Goal: Task Accomplishment & Management: Complete application form

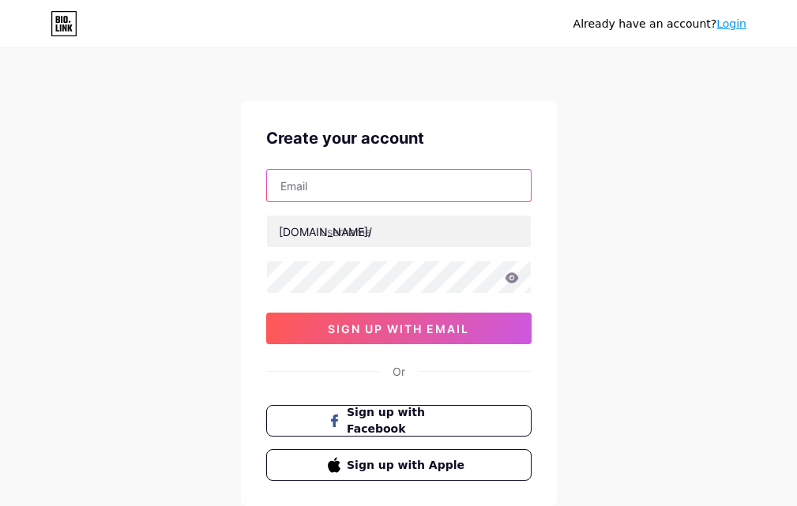
click at [362, 193] on input "text" at bounding box center [399, 186] width 264 height 32
type input "[EMAIL_ADDRESS][DOMAIN_NAME]"
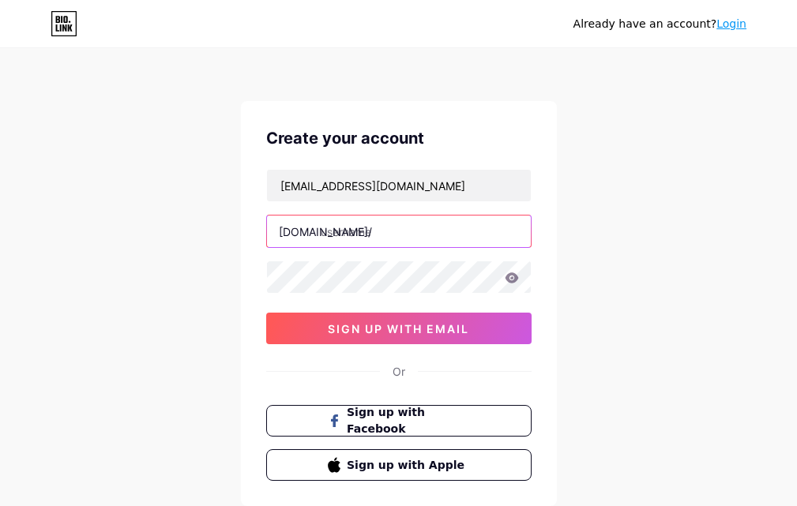
click at [360, 228] on input "text" at bounding box center [399, 232] width 264 height 32
click at [410, 232] on input "text" at bounding box center [399, 232] width 264 height 32
paste input "[DEMOGRAPHIC_DATA]"
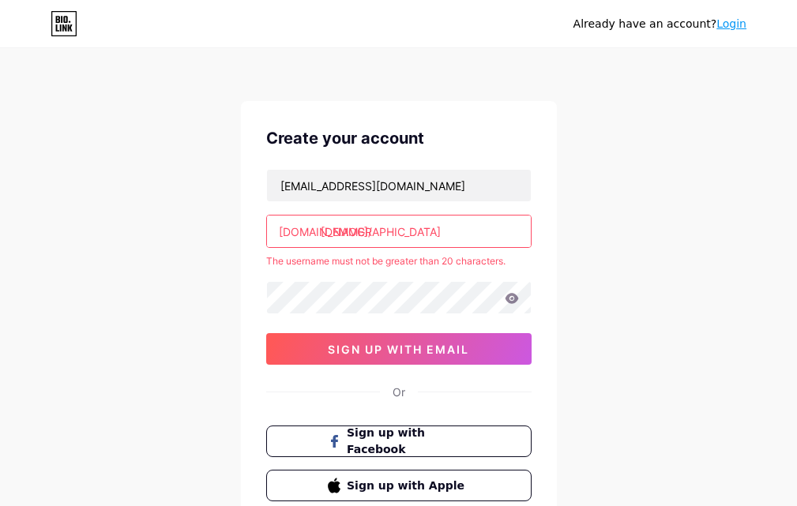
click at [553, 271] on div "Create your account [EMAIL_ADDRESS][DOMAIN_NAME] [DOMAIN_NAME]/ [DEMOGRAPHIC_DA…" at bounding box center [399, 314] width 316 height 426
drag, startPoint x: 404, startPoint y: 236, endPoint x: 477, endPoint y: 235, distance: 73.5
click at [477, 235] on input "[DEMOGRAPHIC_DATA]" at bounding box center [399, 232] width 264 height 32
type input "[DEMOGRAPHIC_DATA]"
click at [608, 244] on div "Already have an account? Login Create your account [EMAIL_ADDRESS][DOMAIN_NAME]…" at bounding box center [398, 312] width 797 height 625
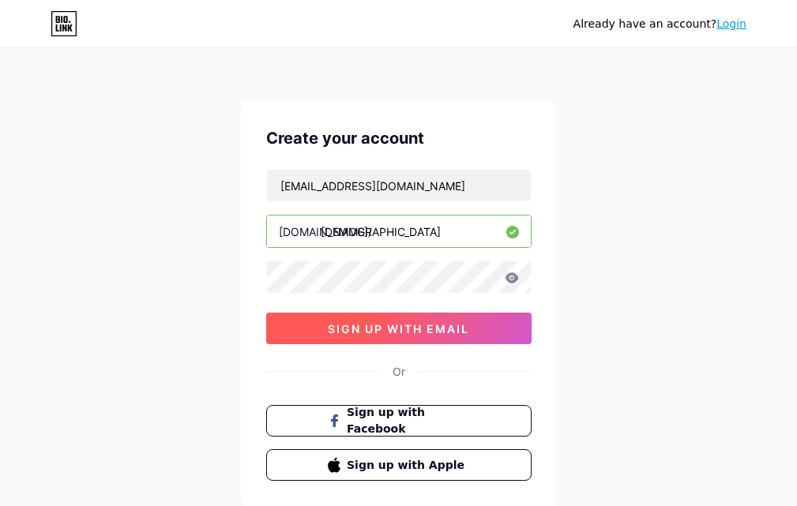
click at [435, 320] on button "sign up with email" at bounding box center [398, 329] width 265 height 32
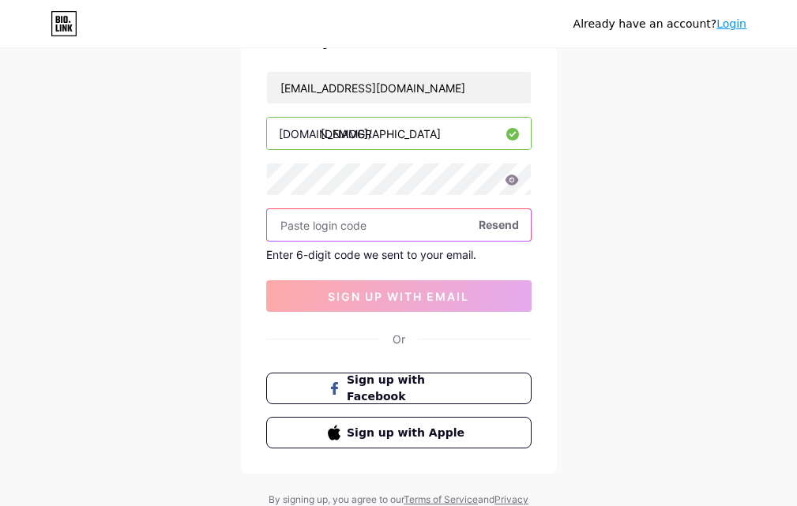
paste input "868225"
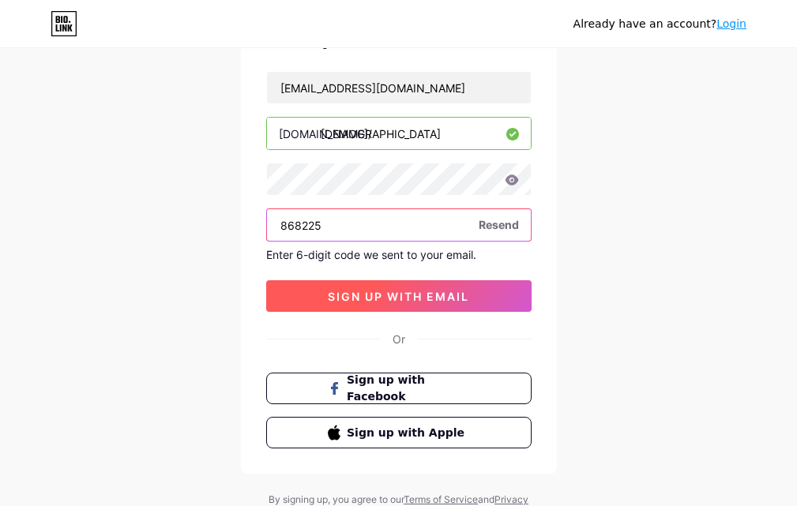
type input "868225"
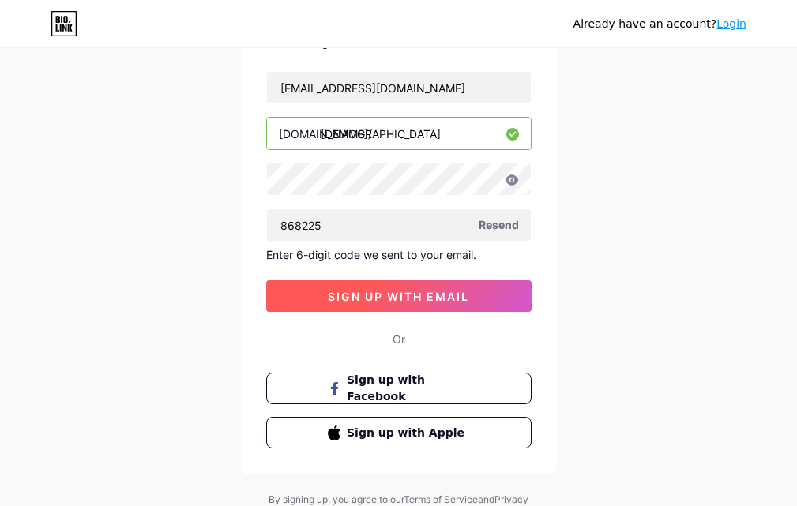
click at [379, 290] on span "sign up with email" at bounding box center [398, 296] width 141 height 13
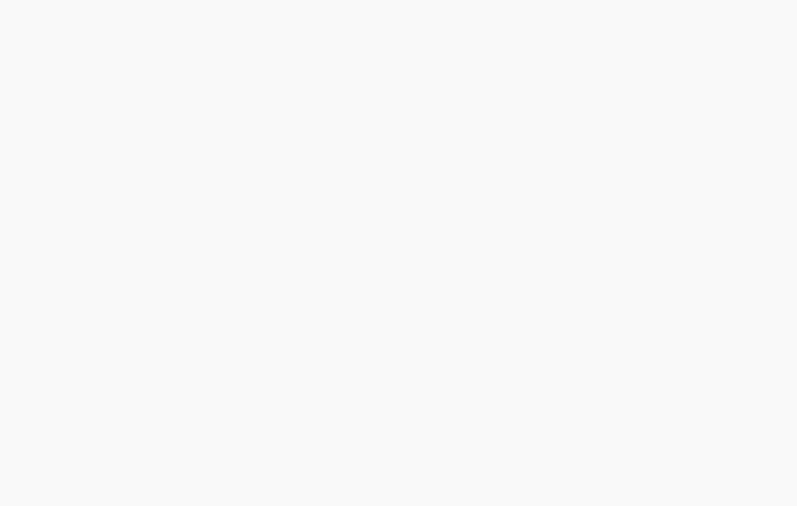
scroll to position [0, 0]
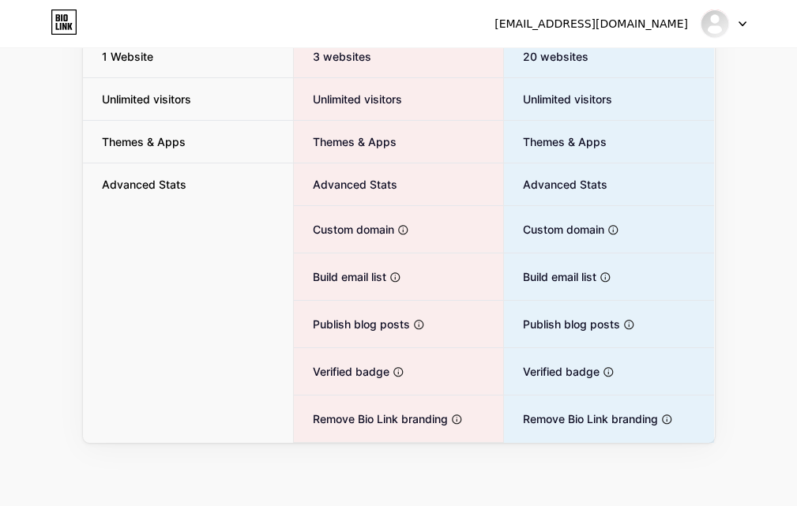
scroll to position [32, 0]
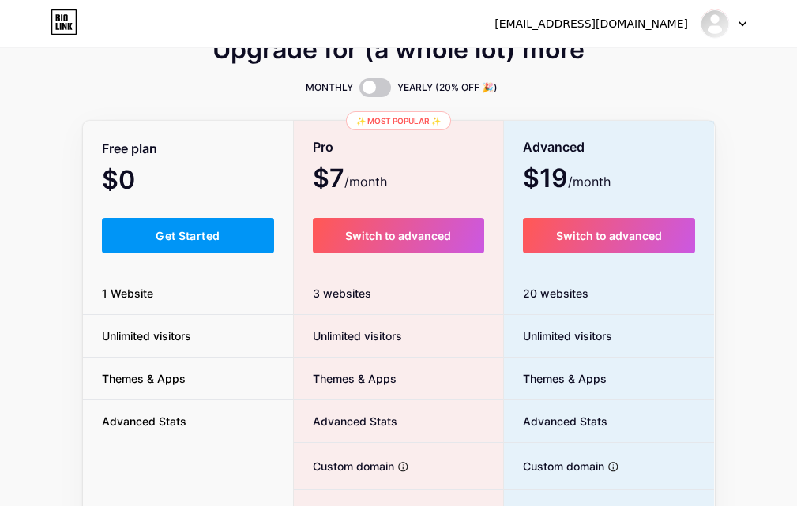
click at [200, 231] on span "Get Started" at bounding box center [188, 235] width 64 height 13
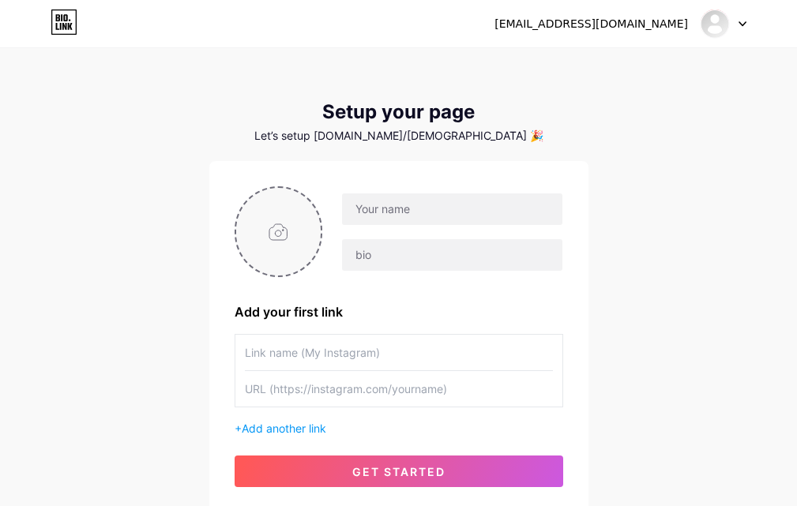
click at [267, 231] on input "file" at bounding box center [278, 232] width 85 height 88
type input "C:\fakepath\Untitled design (1).png"
click at [471, 225] on div at bounding box center [451, 209] width 221 height 33
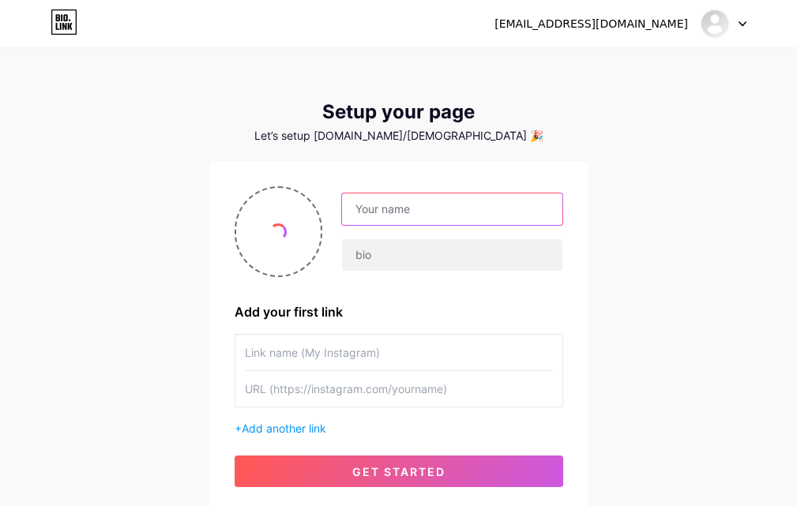
click at [476, 214] on input "text" at bounding box center [452, 210] width 220 height 32
paste input "[PERSON_NAME] ul Huda"
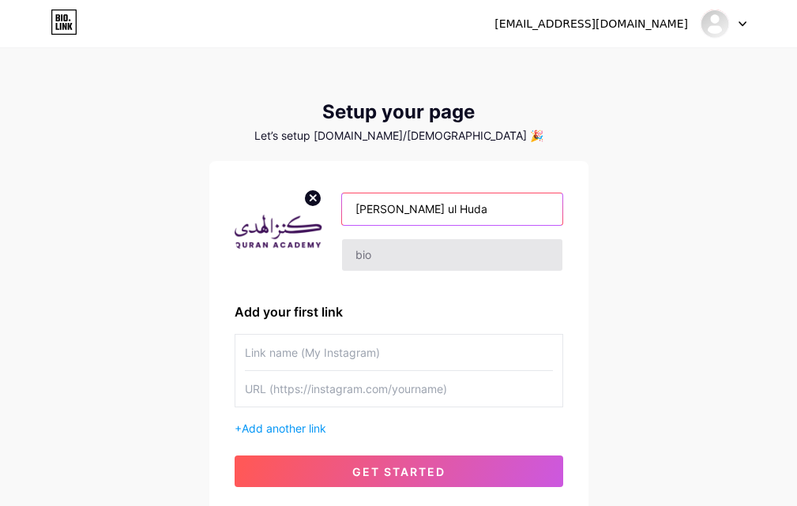
type input "[PERSON_NAME] ul Huda"
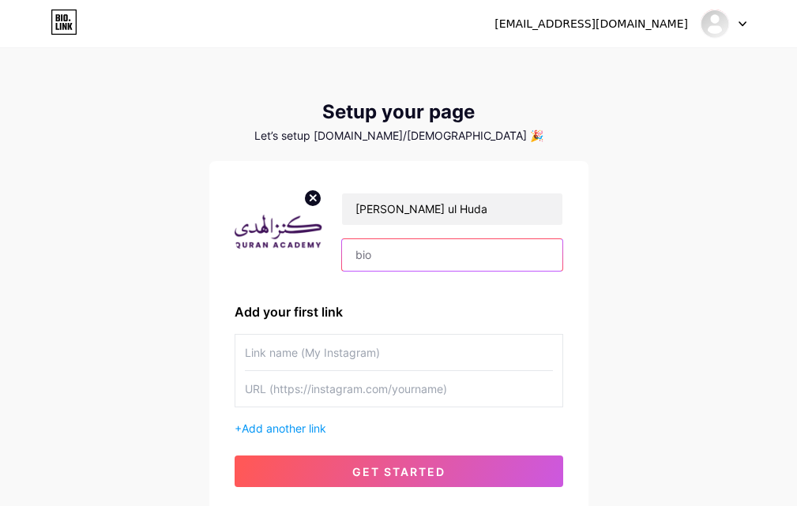
click at [401, 256] on input "text" at bounding box center [452, 255] width 220 height 32
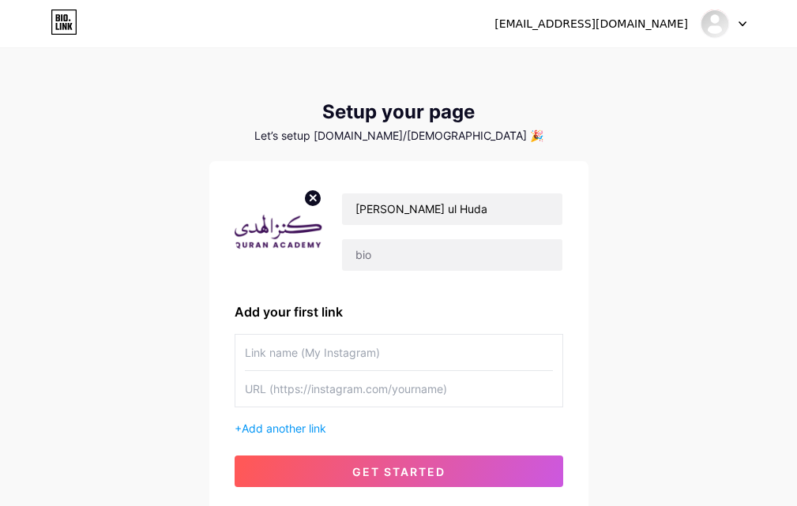
click at [325, 389] on input "text" at bounding box center [399, 389] width 308 height 36
paste input "[URL][DOMAIN_NAME]"
click at [337, 396] on input "[URL][DOMAIN_NAME]" at bounding box center [399, 389] width 308 height 36
type input "[URL][DOMAIN_NAME]"
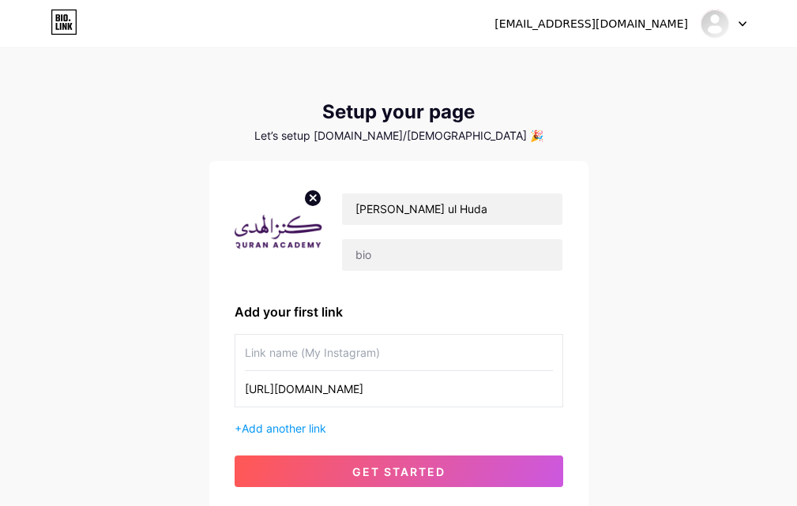
click at [319, 357] on input "text" at bounding box center [399, 353] width 308 height 36
paste input "youtube"
click at [246, 359] on input "youtube" at bounding box center [399, 353] width 308 height 36
type input "Youtube"
click at [310, 432] on span "Add another link" at bounding box center [284, 428] width 85 height 13
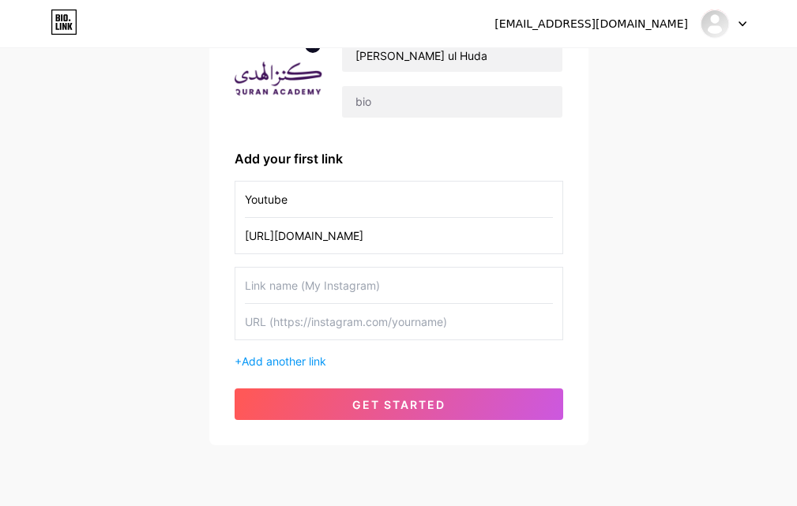
scroll to position [158, 0]
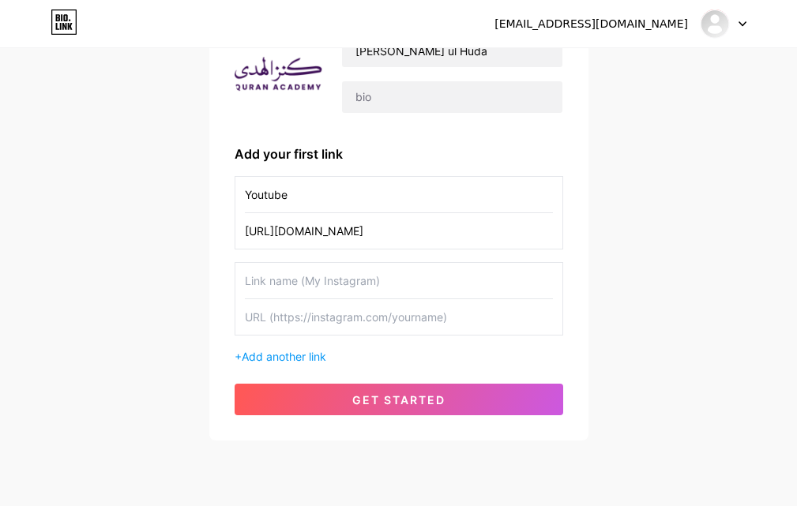
click at [310, 313] on input "text" at bounding box center [399, 317] width 308 height 36
paste input "[URL][DOMAIN_NAME]"
type input "[URL][DOMAIN_NAME]"
click at [316, 283] on input "text" at bounding box center [399, 281] width 308 height 36
type input "w"
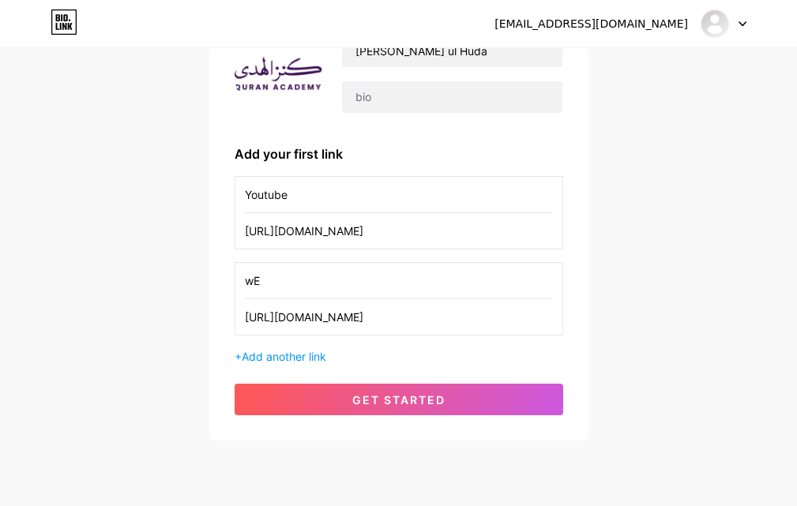
type input "w"
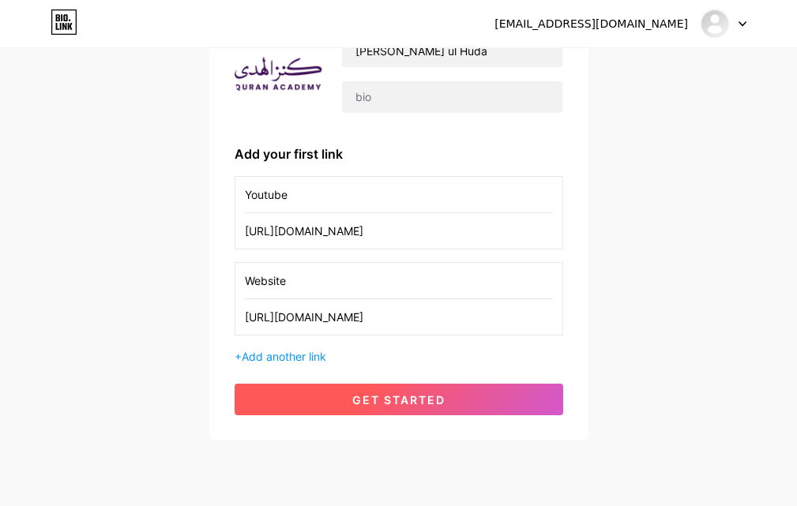
type input "Website"
click at [385, 405] on span "get started" at bounding box center [398, 399] width 93 height 13
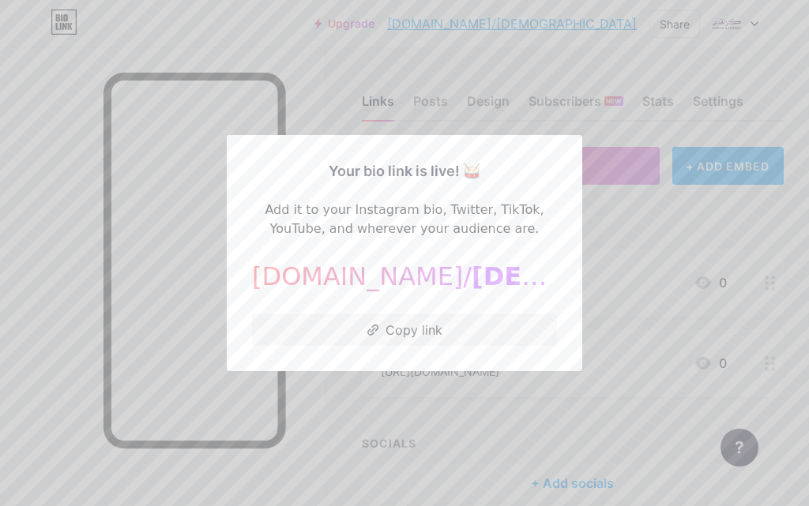
click at [338, 299] on div "Your bio link is live! 🥁 Add it to your Instagram bio, Twitter, TikTok, YouTube…" at bounding box center [404, 253] width 305 height 186
click at [374, 323] on button "Copy link" at bounding box center [404, 330] width 305 height 32
click at [554, 111] on div at bounding box center [404, 253] width 809 height 506
